Goal: Find specific page/section: Find specific page/section

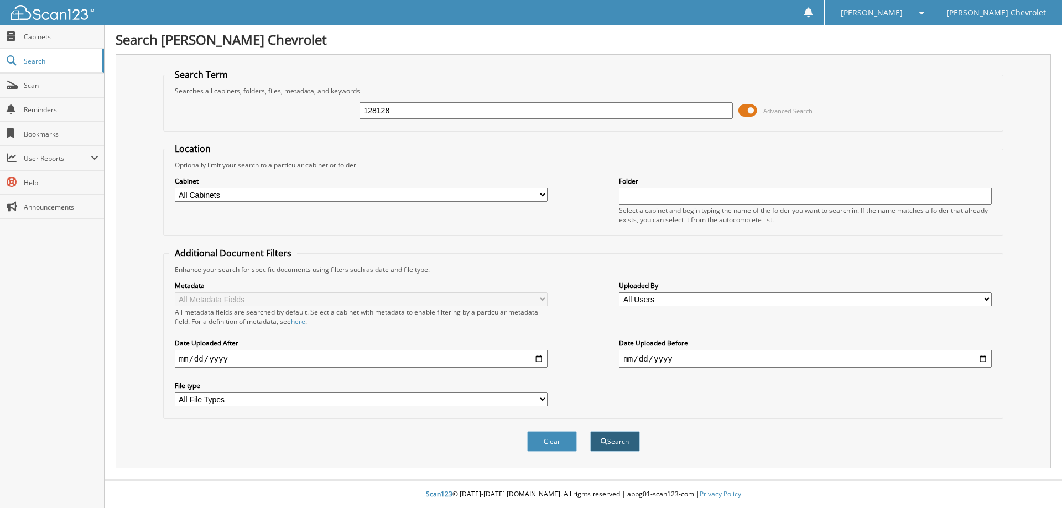
type input "128128"
click at [622, 443] on button "Search" at bounding box center [615, 442] width 50 height 20
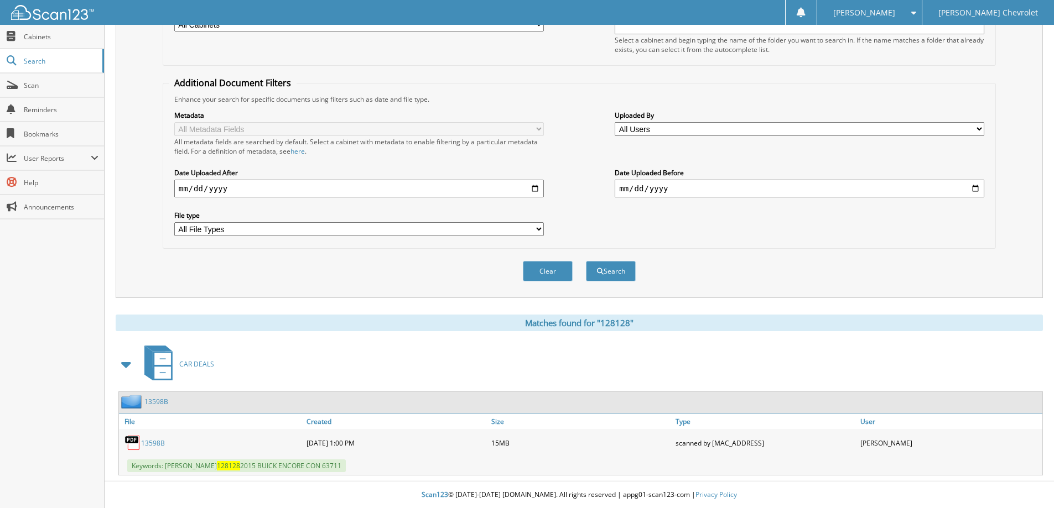
scroll to position [171, 0]
click at [155, 446] on link "13598B" at bounding box center [153, 442] width 24 height 9
